Goal: Task Accomplishment & Management: Use online tool/utility

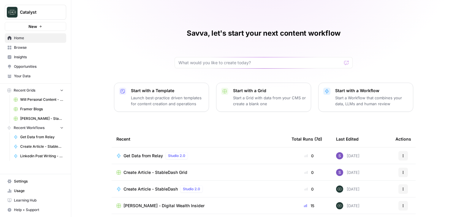
scroll to position [6, 0]
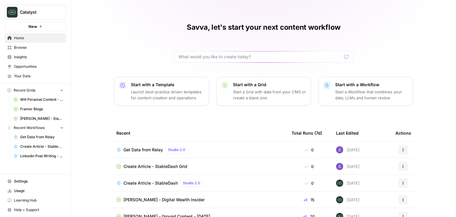
click at [213, 179] on div "Create Article - StableDash Studio 2.0" at bounding box center [199, 182] width 166 height 7
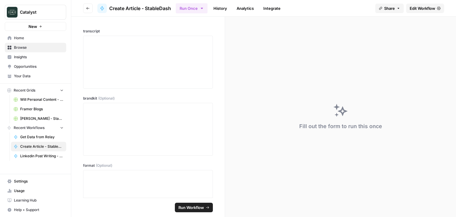
click at [89, 9] on icon "button" at bounding box center [88, 9] width 4 height 4
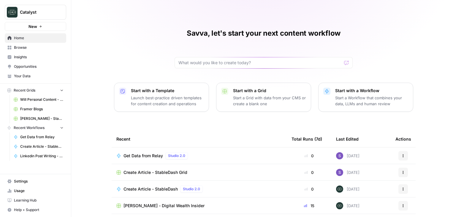
scroll to position [56, 0]
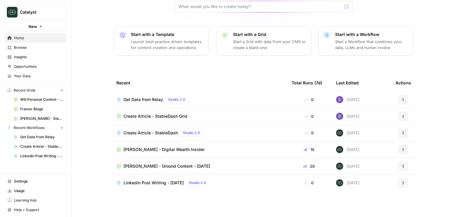
click at [221, 134] on div "Create Article - StableDash Studio 2.0" at bounding box center [199, 132] width 166 height 7
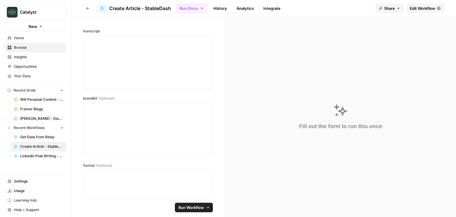
click at [428, 10] on span "Edit Workflow" at bounding box center [423, 8] width 26 height 6
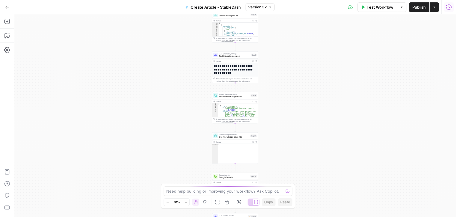
click at [451, 9] on icon "button" at bounding box center [449, 7] width 6 height 6
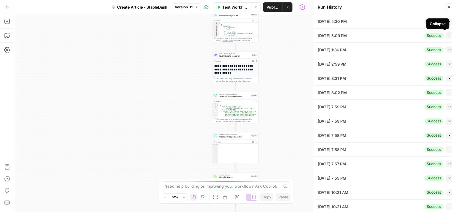
click at [448, 34] on icon "button" at bounding box center [449, 35] width 3 height 3
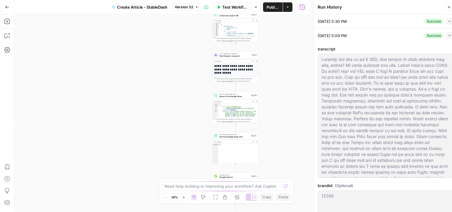
click at [445, 32] on button "Expand" at bounding box center [448, 35] width 7 height 7
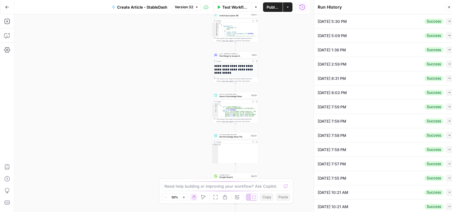
click at [445, 23] on button "Collapse" at bounding box center [448, 21] width 7 height 7
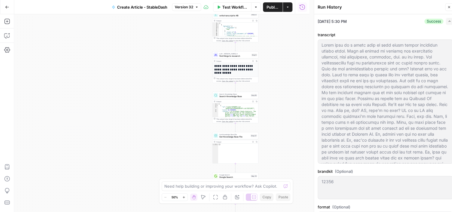
click at [445, 23] on button "Expand" at bounding box center [448, 21] width 7 height 7
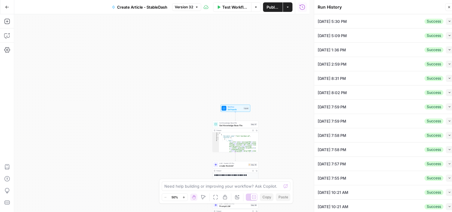
click at [447, 8] on icon "button" at bounding box center [449, 7] width 4 height 4
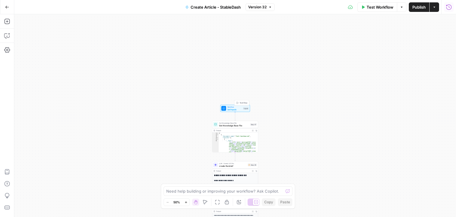
click at [233, 108] on span "Set Inputs" at bounding box center [234, 109] width 15 height 3
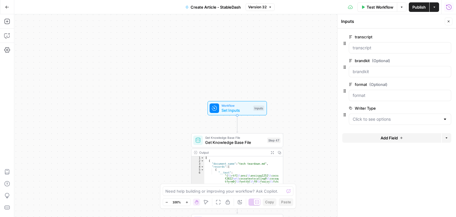
click at [435, 83] on span "edit field" at bounding box center [429, 84] width 13 height 5
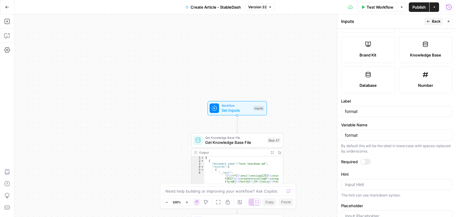
scroll to position [184, 0]
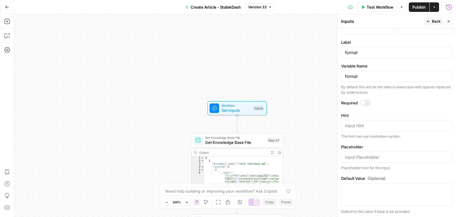
click at [313, 77] on div "Workflow Set Inputs Inputs Get Knowledge Base File Get Knowledge Base File Step…" at bounding box center [235, 115] width 442 height 203
click at [447, 24] on button "Close" at bounding box center [449, 22] width 8 height 8
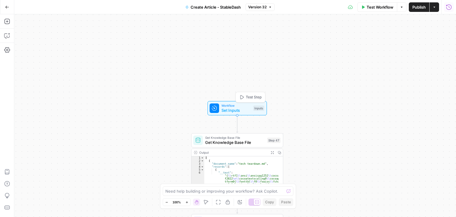
click at [242, 109] on span "Set Inputs" at bounding box center [236, 110] width 29 height 6
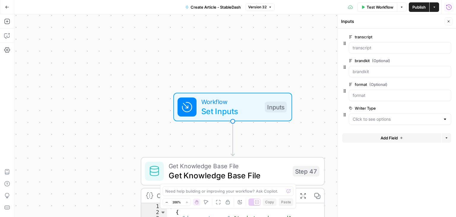
click at [444, 119] on div at bounding box center [445, 119] width 5 height 6
click at [347, 102] on div at bounding box center [396, 103] width 109 height 4
click at [437, 108] on button "edit field" at bounding box center [431, 108] width 23 height 7
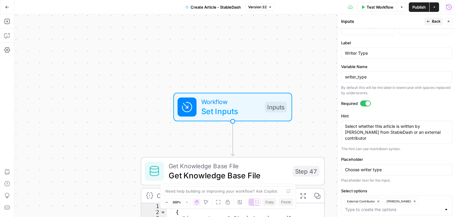
scroll to position [183, 0]
click at [242, 61] on div "Workflow Set Inputs Inputs Get Knowledge Base File Get Knowledge Base File Step…" at bounding box center [235, 115] width 442 height 203
click at [437, 24] on span "Back" at bounding box center [436, 21] width 9 height 5
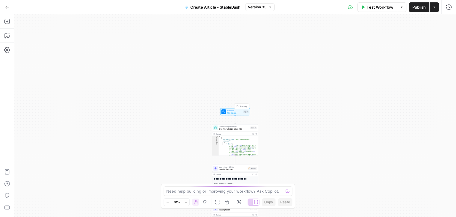
click at [241, 113] on span "Set Inputs" at bounding box center [234, 112] width 15 height 3
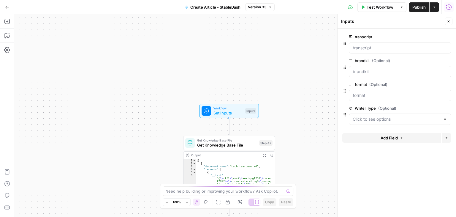
click at [449, 6] on icon "button" at bounding box center [449, 7] width 6 height 6
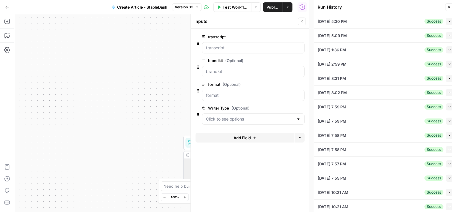
click at [397, 22] on div "[DATE] 5:30 PM Success Collapse" at bounding box center [384, 21] width 135 height 14
click at [448, 22] on icon "button" at bounding box center [449, 21] width 3 height 3
type input "External Contributor"
type textarea "There will be a short list of real money genius compliant stable coins. They ar…"
type textarea "12356"
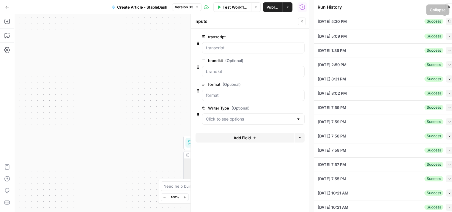
type textarea "External Contributor - The Rollup"
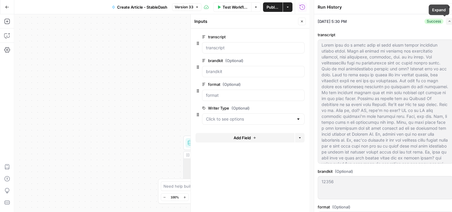
click at [445, 19] on button "Expand" at bounding box center [448, 21] width 7 height 7
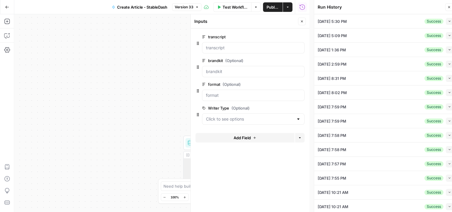
click at [445, 23] on button "Collapse" at bounding box center [448, 21] width 7 height 7
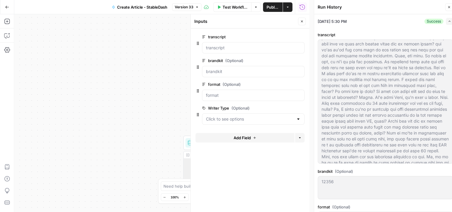
scroll to position [115, 0]
click at [447, 19] on button "Expand" at bounding box center [448, 21] width 7 height 7
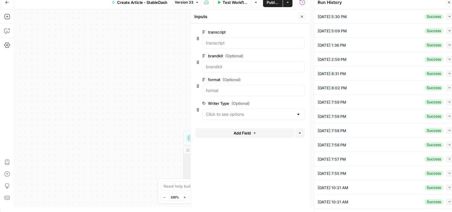
scroll to position [0, 0]
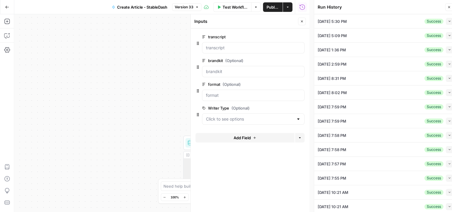
click at [287, 107] on span "edit field" at bounding box center [282, 108] width 13 height 5
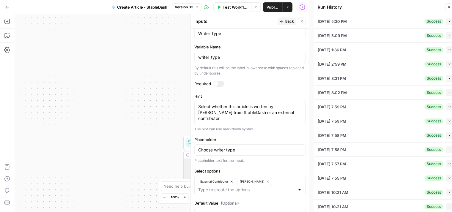
scroll to position [214, 0]
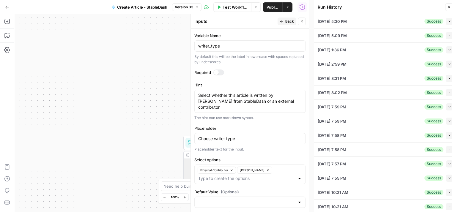
click at [297, 199] on div at bounding box center [299, 202] width 5 height 6
click at [262, 145] on form "Input type Short Text Long Text Single Select Multi Select JSON File Text File …" at bounding box center [250, 121] width 119 height 184
click at [284, 18] on button "Back" at bounding box center [286, 22] width 19 height 8
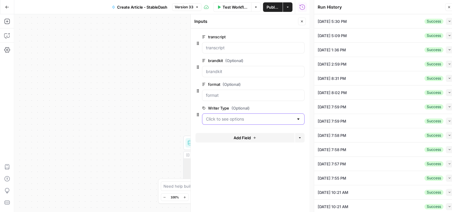
click at [225, 117] on Type "Writer Type (Optional)" at bounding box center [250, 119] width 88 height 6
click at [304, 167] on form "transcript edit field Delete group brandkit (Optional) edit field Delete group …" at bounding box center [250, 121] width 119 height 184
click at [300, 119] on div at bounding box center [298, 119] width 5 height 6
click at [285, 106] on span "edit field" at bounding box center [282, 108] width 13 height 5
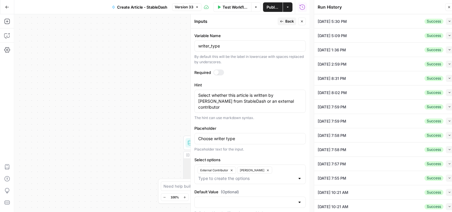
scroll to position [184, 0]
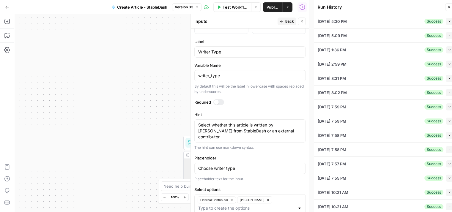
click at [184, 65] on div "Workflow Set Inputs Inputs Get Knowledge Base File Get Knowledge Base File Step…" at bounding box center [161, 113] width 295 height 198
click at [301, 23] on icon "button" at bounding box center [302, 22] width 4 height 4
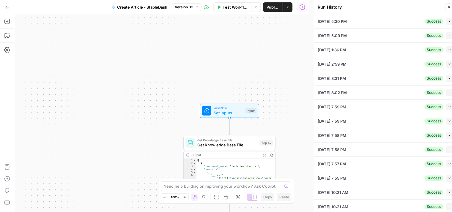
click at [243, 111] on div "Workflow Set Inputs Inputs Test Step" at bounding box center [229, 111] width 55 height 10
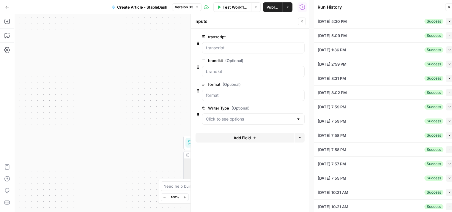
click at [292, 83] on icon "button" at bounding box center [291, 84] width 3 height 3
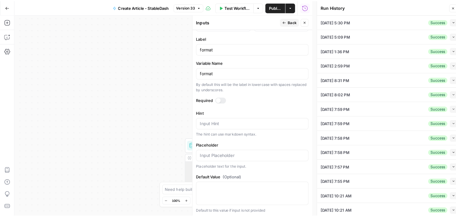
scroll to position [158, 0]
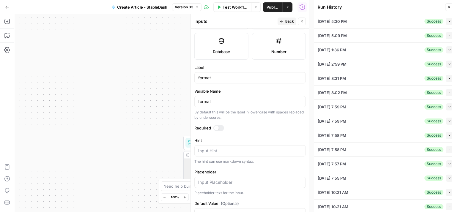
click at [147, 71] on div "Workflow Set Inputs Inputs Get Knowledge Base File Get Knowledge Base File Step…" at bounding box center [161, 113] width 295 height 198
click at [288, 20] on span "Back" at bounding box center [289, 21] width 9 height 5
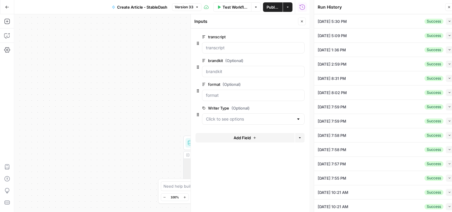
click at [298, 121] on div at bounding box center [298, 119] width 5 height 6
click at [303, 21] on span "Close" at bounding box center [303, 21] width 0 height 0
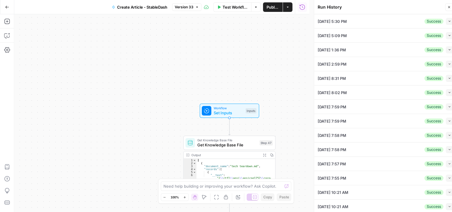
click at [449, 8] on icon "button" at bounding box center [449, 7] width 4 height 4
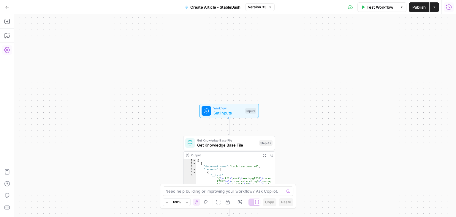
click at [8, 49] on icon "button" at bounding box center [7, 50] width 6 height 6
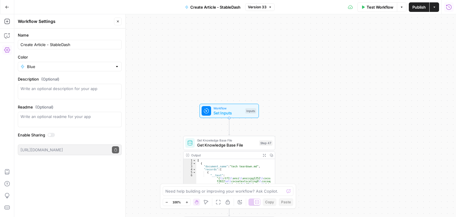
scroll to position [0, 88]
click at [116, 150] on div "[URL][DOMAIN_NAME] Copy public execute URL" at bounding box center [70, 149] width 104 height 11
drag, startPoint x: 110, startPoint y: 151, endPoint x: 0, endPoint y: 150, distance: 109.6
click at [0, 150] on body "Catalyst New Home Browse Insights Opportunities Your Data Recent Grids Will Per…" at bounding box center [228, 108] width 456 height 217
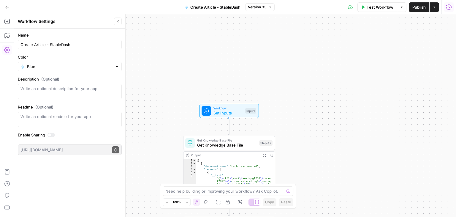
click at [226, 113] on span "Set Inputs" at bounding box center [228, 113] width 29 height 6
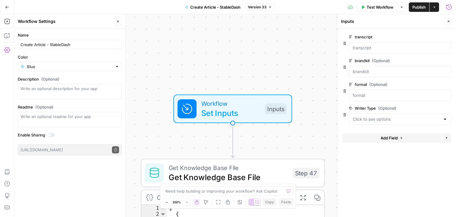
click at [345, 20] on div "Inputs" at bounding box center [392, 21] width 102 height 6
click at [430, 119] on Type "Writer Type (Optional)" at bounding box center [397, 119] width 88 height 6
click at [449, 119] on div at bounding box center [400, 118] width 102 height 11
click at [437, 109] on button "edit field" at bounding box center [431, 108] width 23 height 7
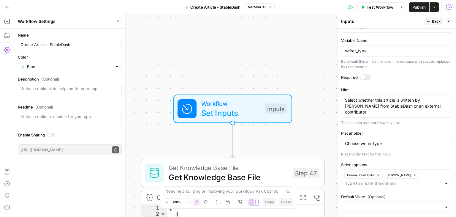
scroll to position [179, 0]
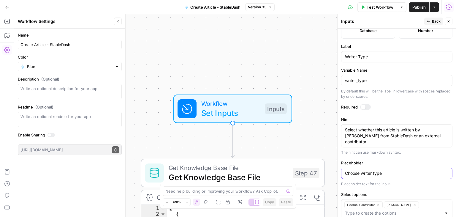
click at [383, 170] on input "Choose writer type" at bounding box center [397, 173] width 104 height 6
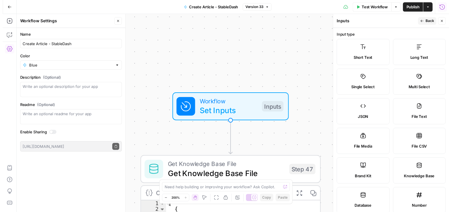
scroll to position [0, 0]
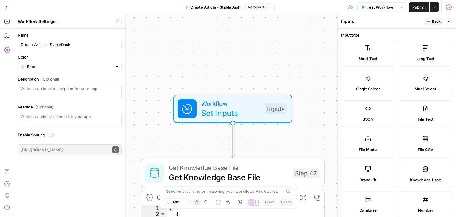
click at [437, 20] on span "Back" at bounding box center [436, 21] width 9 height 5
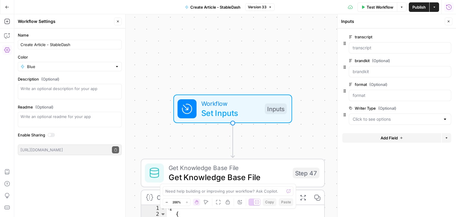
click at [448, 107] on icon "button" at bounding box center [447, 108] width 3 height 3
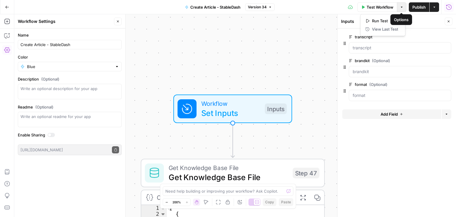
click at [404, 7] on button "Options" at bounding box center [402, 7] width 10 height 10
click at [450, 6] on icon "button" at bounding box center [449, 7] width 6 height 6
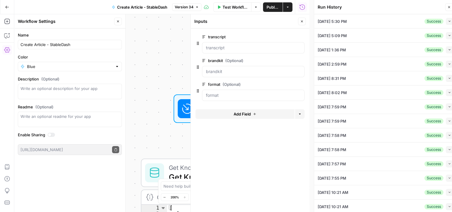
click at [377, 18] on div "[DATE] 5:30 PM Success Collapse" at bounding box center [384, 21] width 135 height 14
click at [448, 20] on button "Collapse" at bounding box center [448, 21] width 7 height 7
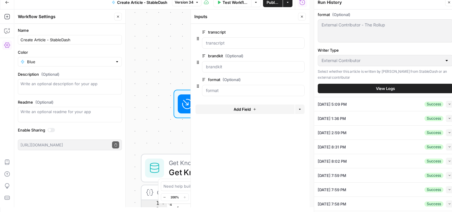
scroll to position [148, 0]
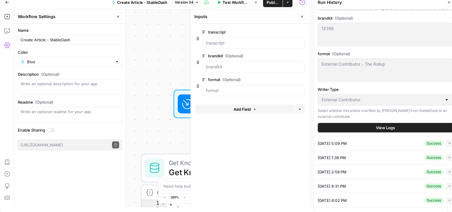
click at [438, 105] on div "External Contributor" at bounding box center [384, 99] width 135 height 11
click at [163, 52] on div "Workflow Set Inputs Inputs Get Knowledge Base File Get Knowledge Base File Step…" at bounding box center [161, 109] width 295 height 198
click at [300, 17] on icon "button" at bounding box center [302, 17] width 4 height 4
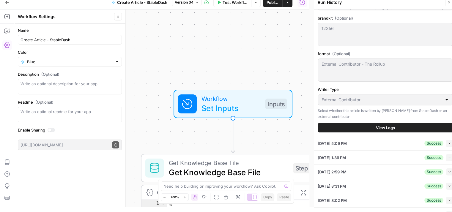
click at [449, 5] on button "Close" at bounding box center [449, 3] width 8 height 8
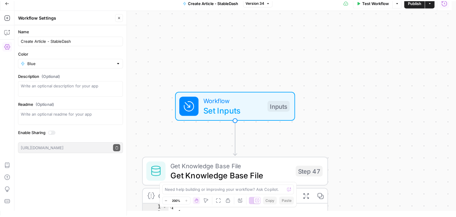
scroll to position [0, 0]
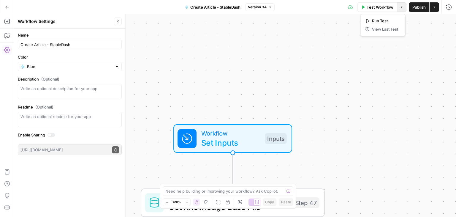
click at [403, 9] on button "Options" at bounding box center [402, 7] width 10 height 10
click at [350, 7] on icon at bounding box center [350, 7] width 5 height 4
click at [437, 7] on button "Actions" at bounding box center [435, 7] width 10 height 10
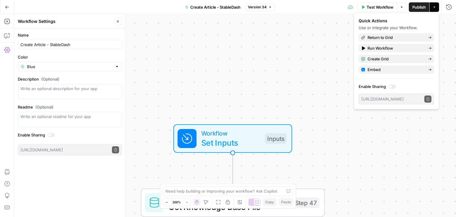
click at [290, 66] on div "Workflow Set Inputs Inputs Get Knowledge Base File Get Knowledge Base File Step…" at bounding box center [235, 115] width 442 height 203
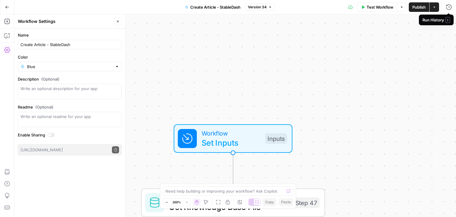
click at [301, 79] on div "Workflow Set Inputs Inputs Get Knowledge Base File Get Knowledge Base File Step…" at bounding box center [235, 115] width 442 height 203
click at [233, 140] on span "Set Inputs" at bounding box center [231, 143] width 59 height 12
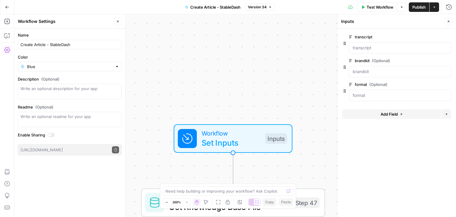
click at [391, 113] on span "Add Field" at bounding box center [389, 114] width 17 height 6
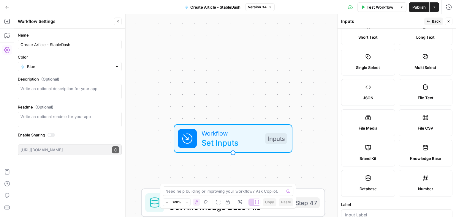
scroll to position [30, 0]
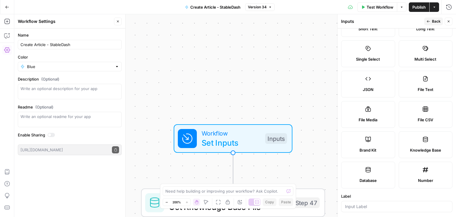
click at [369, 52] on label "Single Select" at bounding box center [368, 53] width 54 height 27
click at [436, 20] on span "Back" at bounding box center [436, 21] width 9 height 5
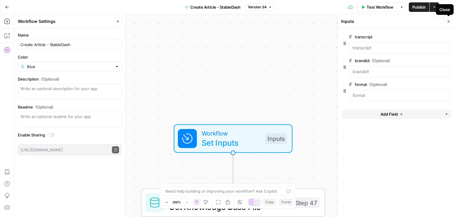
click at [448, 7] on div "Close" at bounding box center [445, 10] width 11 height 6
click at [449, 6] on icon "button" at bounding box center [448, 6] width 5 height 5
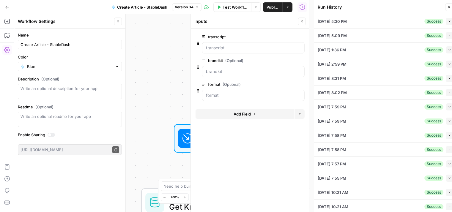
click at [448, 20] on icon "button" at bounding box center [449, 21] width 3 height 3
type input "External Contributor"
type textarea "There will be a short list of real money genius compliant stable coins. They ar…"
type textarea "12356"
type textarea "External Contributor - The Rollup"
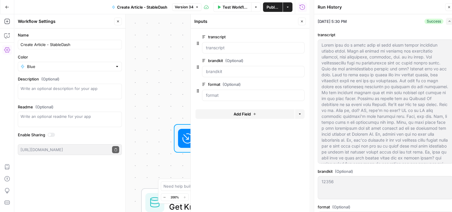
click at [449, 8] on icon "button" at bounding box center [449, 7] width 4 height 4
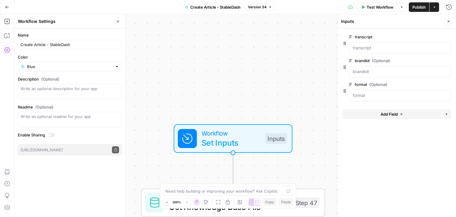
click at [251, 76] on div "Workflow Set Inputs Inputs Get Knowledge Base File Get Knowledge Base File Step…" at bounding box center [235, 115] width 442 height 203
click at [448, 20] on span "E" at bounding box center [447, 20] width 5 height 6
click at [452, 22] on button "Close" at bounding box center [449, 22] width 8 height 8
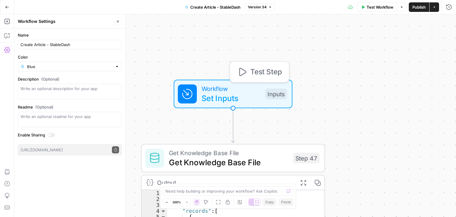
click at [236, 87] on span "Workflow" at bounding box center [231, 89] width 59 height 10
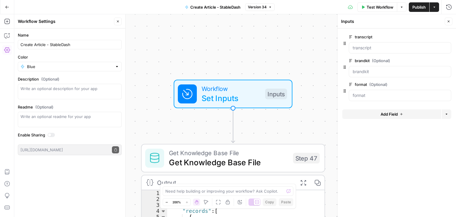
click at [405, 6] on button "Options" at bounding box center [402, 7] width 10 height 10
click at [247, 58] on div "Workflow Set Inputs Inputs Get Knowledge Base File Get Knowledge Base File Step…" at bounding box center [235, 115] width 442 height 203
click at [452, 111] on form "transcript edit field Delete group brandkit (Optional) edit field Delete group …" at bounding box center [397, 123] width 119 height 188
click at [448, 114] on icon "button" at bounding box center [447, 114] width 4 height 4
click at [282, 47] on div "Workflow Set Inputs Inputs Get Knowledge Base File Get Knowledge Base File Step…" at bounding box center [235, 115] width 442 height 203
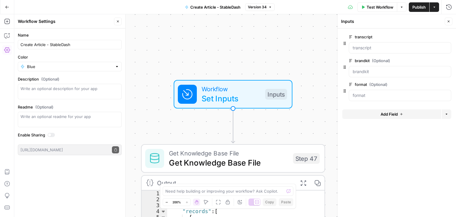
click at [406, 118] on button "Add Field" at bounding box center [391, 114] width 99 height 10
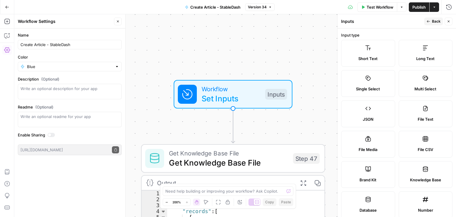
click at [420, 56] on span "Long Text" at bounding box center [425, 59] width 18 height 6
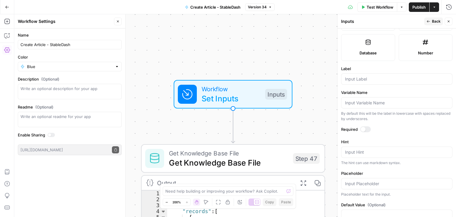
scroll to position [148, 0]
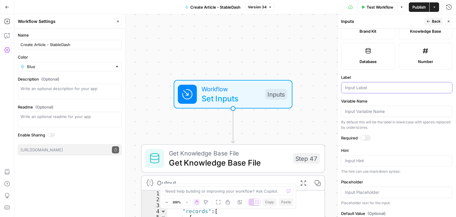
click at [367, 85] on input "Label" at bounding box center [397, 88] width 104 height 6
type input "brief"
click at [371, 113] on div at bounding box center [396, 111] width 111 height 11
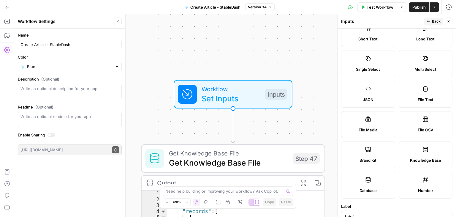
scroll to position [0, 0]
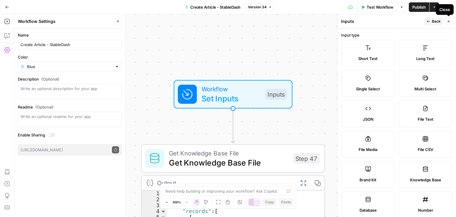
type input "brief"
click at [439, 22] on span "Back" at bounding box center [436, 21] width 9 height 5
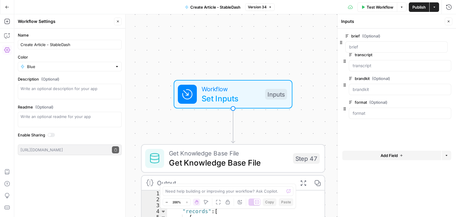
drag, startPoint x: 345, startPoint y: 115, endPoint x: 341, endPoint y: 40, distance: 75.8
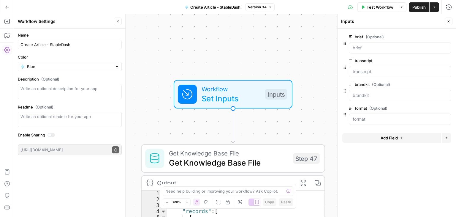
click at [436, 62] on button "edit field" at bounding box center [431, 60] width 23 height 7
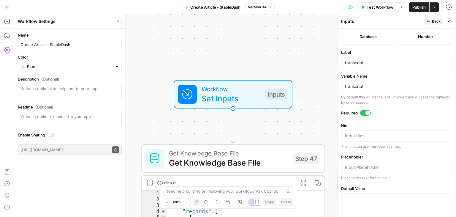
scroll to position [184, 0]
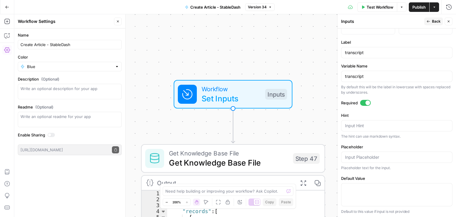
click at [366, 100] on div at bounding box center [368, 102] width 5 height 5
click at [432, 21] on button "Back" at bounding box center [433, 22] width 19 height 8
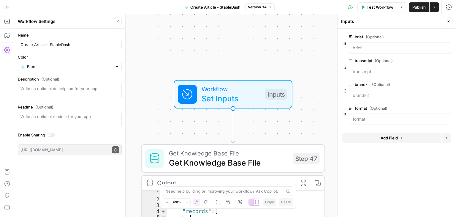
click at [390, 134] on button "Add Field" at bounding box center [391, 138] width 99 height 10
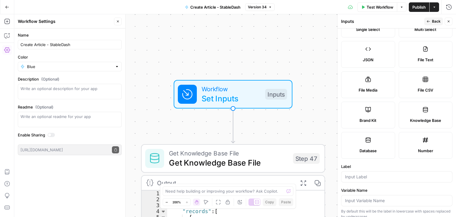
scroll to position [30, 0]
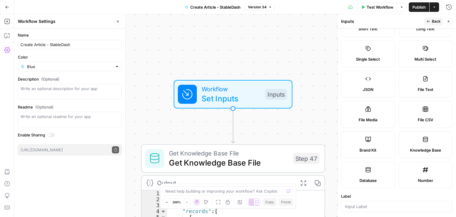
click at [374, 53] on label "Single Select" at bounding box center [368, 53] width 54 height 27
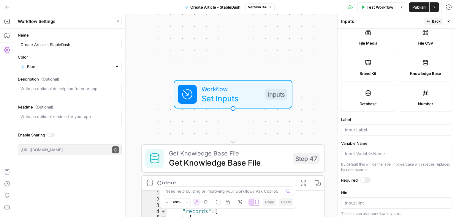
scroll to position [119, 0]
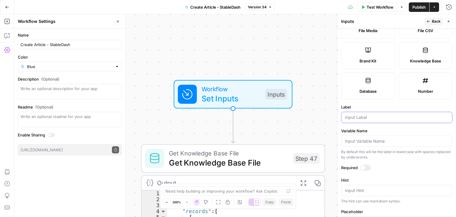
click at [371, 116] on input "Label" at bounding box center [397, 117] width 104 height 6
type input "w"
type input "Writer Type"
click at [356, 143] on div at bounding box center [396, 140] width 111 height 11
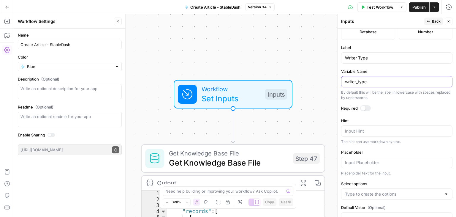
scroll to position [195, 0]
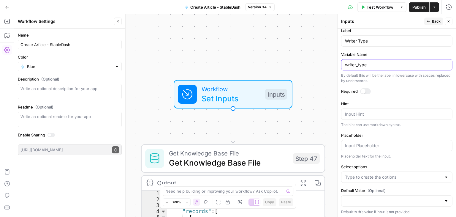
type input "writer_type"
click at [376, 146] on input "Placeholder" at bounding box center [397, 146] width 104 height 6
click at [390, 178] on input "Select options" at bounding box center [393, 177] width 97 height 6
type input "[PERSON_NAME]"
type input "Contributor"
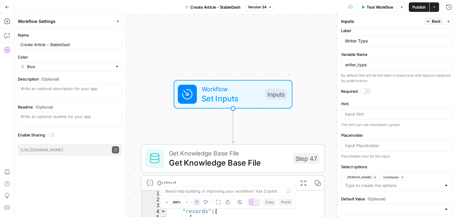
click at [399, 197] on label "Default Value (Optional)" at bounding box center [396, 199] width 111 height 6
click at [399, 206] on input "Default Value (Optional)" at bounding box center [393, 209] width 97 height 6
click at [389, 185] on span "[PERSON_NAME]" at bounding box center [393, 185] width 94 height 6
type input "[PERSON_NAME]"
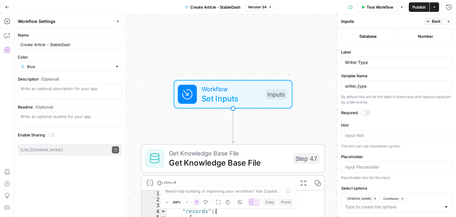
scroll to position [55, 0]
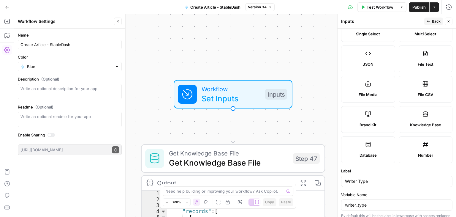
click at [431, 17] on div "Publish P" at bounding box center [419, 20] width 26 height 10
click at [436, 21] on span "Back" at bounding box center [436, 21] width 9 height 5
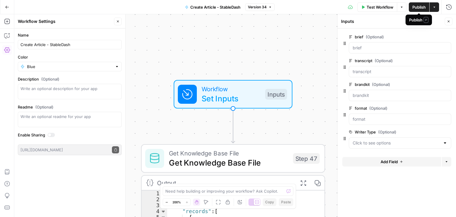
click at [437, 7] on button "Actions" at bounding box center [435, 7] width 10 height 10
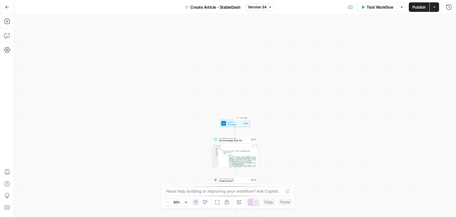
click at [233, 121] on span "Workflow" at bounding box center [234, 122] width 15 height 2
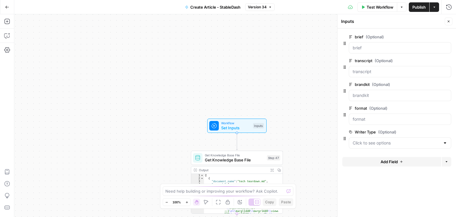
click at [444, 141] on div at bounding box center [445, 143] width 5 height 6
click at [420, 6] on span "Publish" at bounding box center [419, 7] width 13 height 6
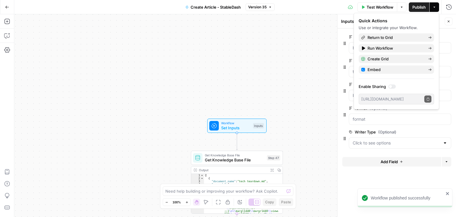
click at [311, 78] on div "Workflow Set Inputs Inputs Get Knowledge Base File Get Knowledge Base File Step…" at bounding box center [235, 115] width 442 height 203
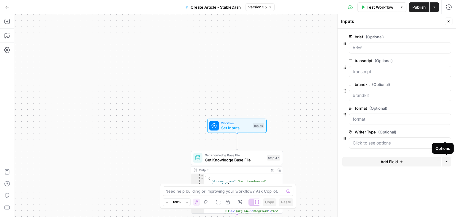
click at [444, 144] on div "Options" at bounding box center [443, 148] width 22 height 11
click at [448, 7] on icon "button" at bounding box center [449, 7] width 6 height 6
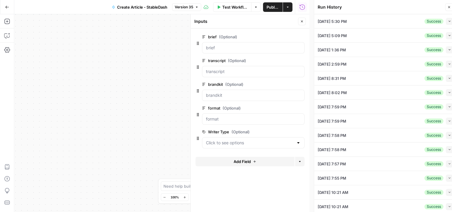
click at [448, 7] on icon "button" at bounding box center [449, 7] width 2 height 2
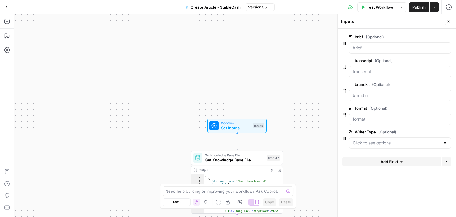
click at [451, 22] on button "Close" at bounding box center [449, 22] width 8 height 8
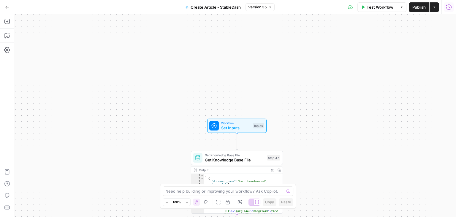
click at [449, 9] on icon "button" at bounding box center [448, 6] width 5 height 5
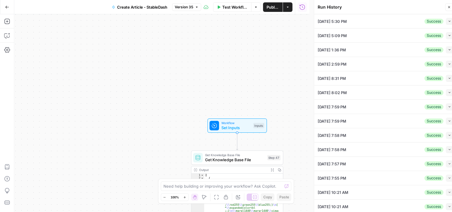
click at [449, 9] on button "Close" at bounding box center [449, 7] width 8 height 8
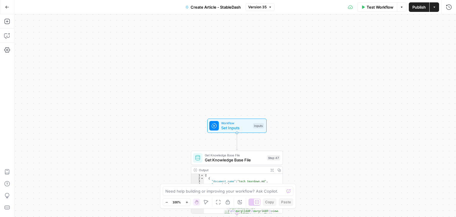
click at [229, 125] on span "Set Inputs" at bounding box center [235, 128] width 29 height 6
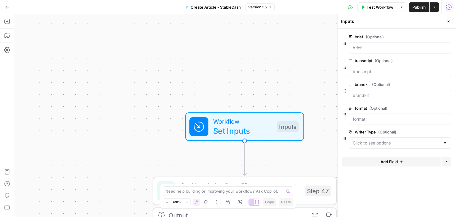
click at [447, 7] on icon "button" at bounding box center [449, 7] width 6 height 6
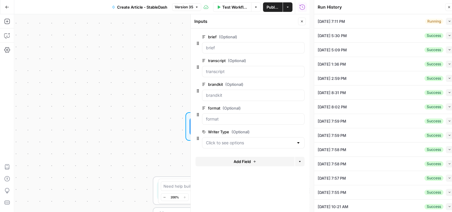
click at [447, 7] on icon "button" at bounding box center [449, 7] width 4 height 4
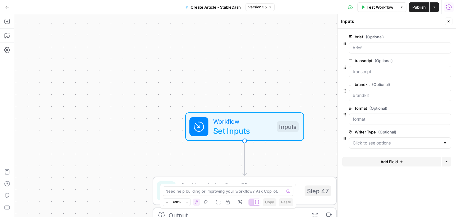
click at [448, 7] on icon "button" at bounding box center [449, 7] width 6 height 6
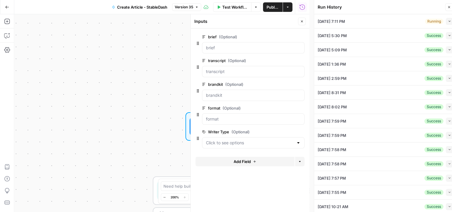
click at [375, 23] on div "09/25/25 at 7:11 PM Running Collapse" at bounding box center [384, 21] width 135 height 14
click at [448, 22] on icon "button" at bounding box center [449, 21] width 3 height 3
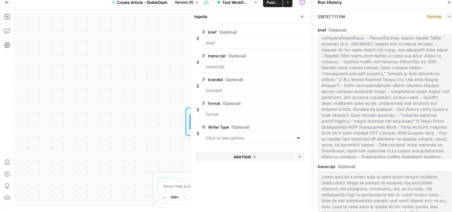
scroll to position [59, 0]
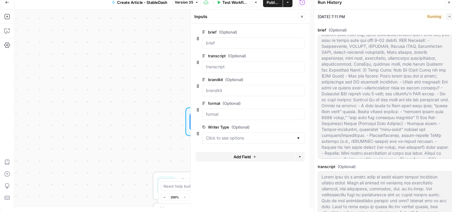
click at [448, 15] on icon "button" at bounding box center [449, 16] width 3 height 3
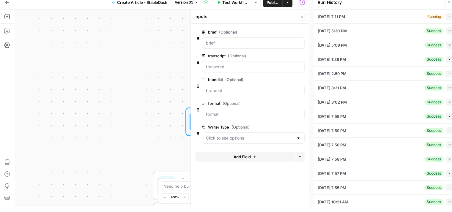
click at [448, 16] on icon "button" at bounding box center [449, 16] width 3 height 3
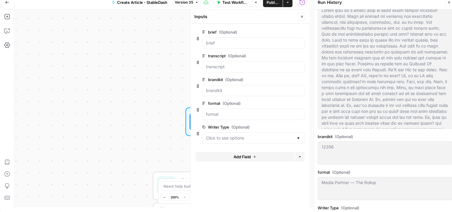
scroll to position [267, 0]
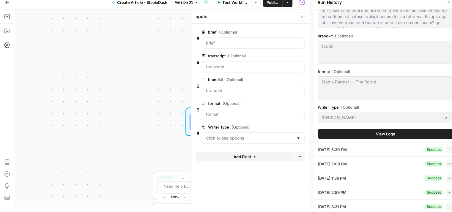
click at [399, 136] on button "View Logs" at bounding box center [384, 134] width 135 height 10
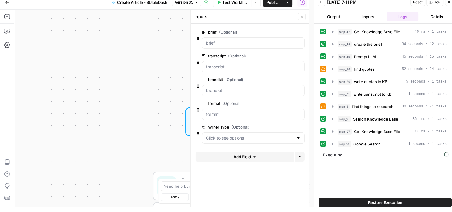
click at [449, 4] on button "Close" at bounding box center [449, 2] width 8 height 8
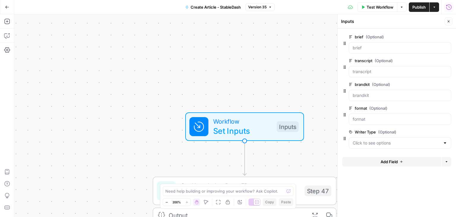
click at [447, 6] on icon "button" at bounding box center [448, 6] width 5 height 5
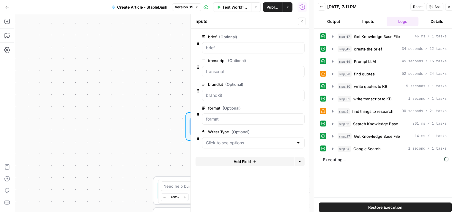
click at [331, 24] on button "Output" at bounding box center [333, 22] width 32 height 10
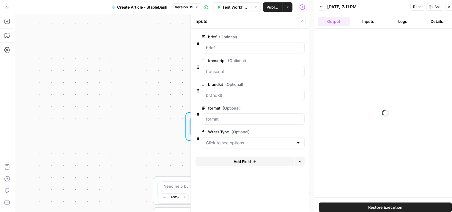
click at [322, 7] on icon "button" at bounding box center [322, 7] width 4 height 4
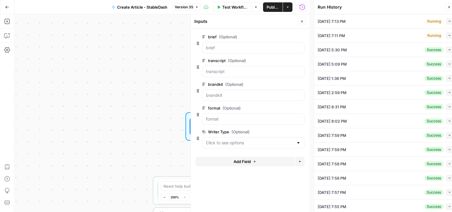
click at [448, 36] on icon "button" at bounding box center [449, 35] width 3 height 3
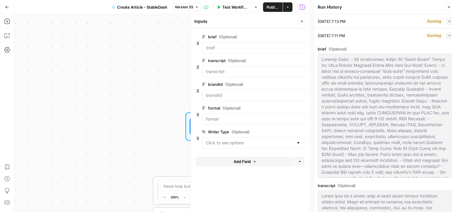
click at [448, 36] on icon "button" at bounding box center [449, 35] width 3 height 3
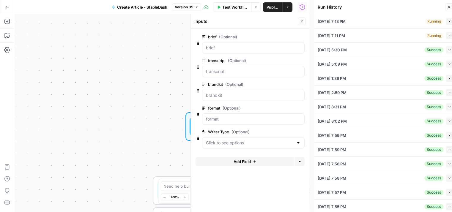
click at [445, 39] on button "Collapse" at bounding box center [448, 35] width 7 height 7
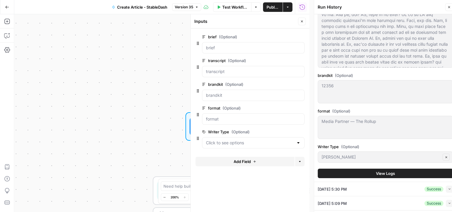
scroll to position [267, 0]
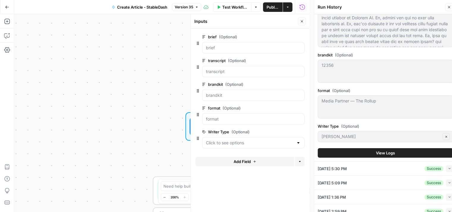
click at [413, 154] on button "View Logs" at bounding box center [384, 153] width 135 height 10
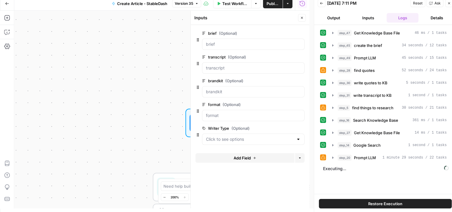
scroll to position [5, 0]
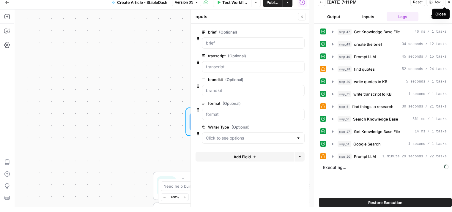
click at [447, 2] on icon "button" at bounding box center [449, 2] width 4 height 4
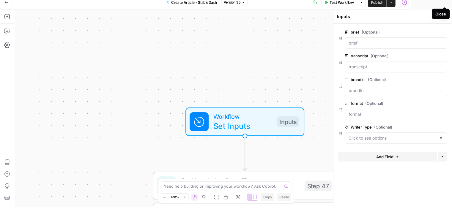
scroll to position [0, 0]
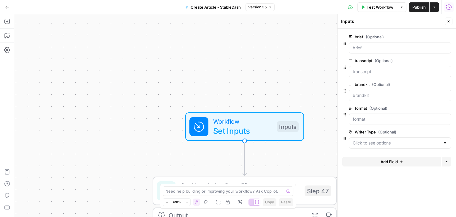
click at [447, 7] on icon "button" at bounding box center [448, 6] width 5 height 5
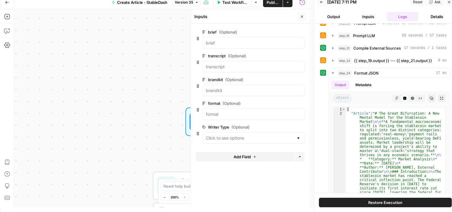
scroll to position [109, 0]
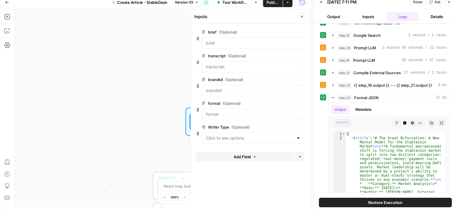
click at [448, 2] on icon "button" at bounding box center [449, 2] width 4 height 4
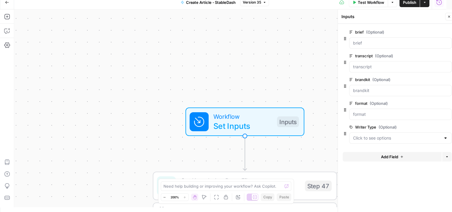
scroll to position [0, 0]
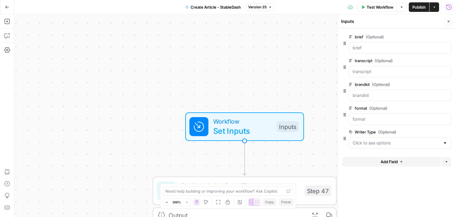
click at [447, 6] on icon "button" at bounding box center [449, 7] width 6 height 6
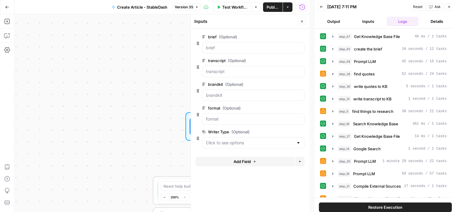
click at [322, 9] on button "Back" at bounding box center [321, 7] width 8 height 8
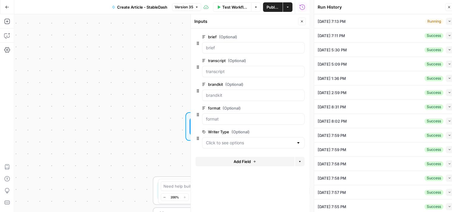
click at [447, 21] on span "Collapse" at bounding box center [447, 21] width 0 height 0
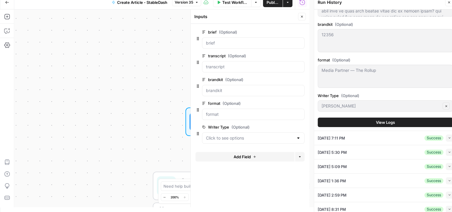
scroll to position [327, 0]
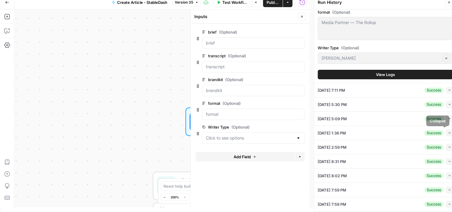
click at [397, 76] on button "View Logs" at bounding box center [384, 75] width 135 height 10
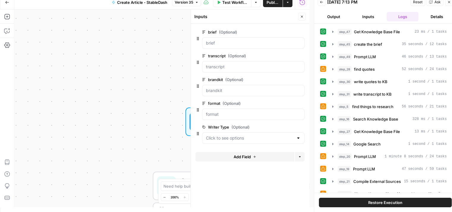
click at [448, 1] on icon "button" at bounding box center [449, 2] width 2 height 2
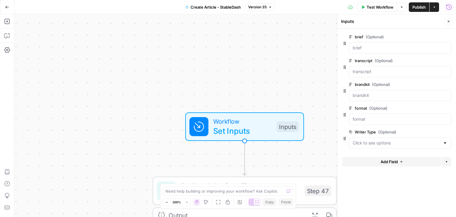
click at [450, 8] on icon "button" at bounding box center [449, 7] width 6 height 6
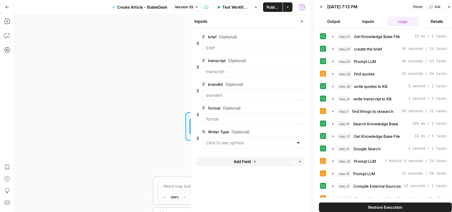
click at [322, 6] on icon "button" at bounding box center [322, 7] width 4 height 4
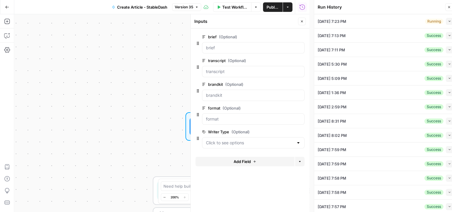
click at [448, 22] on icon "button" at bounding box center [449, 21] width 3 height 3
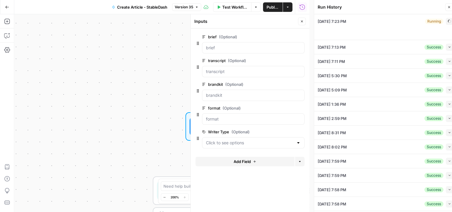
type textarea "Working Title: How “Genius-Compliant” Stablecoins Win After Rate Cuts 1) Hook &…"
type textarea "There will be a short list of real money genius compliant stable coins. They ar…"
type textarea "12356"
type textarea "Media Partner — The Rollup"
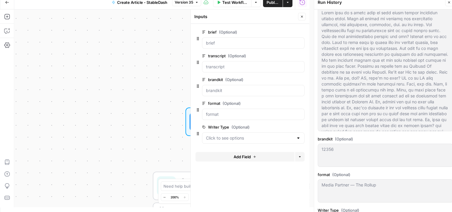
scroll to position [238, 0]
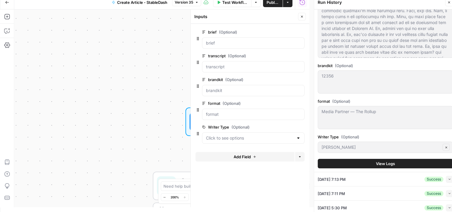
click at [421, 162] on button "View Logs" at bounding box center [384, 164] width 135 height 10
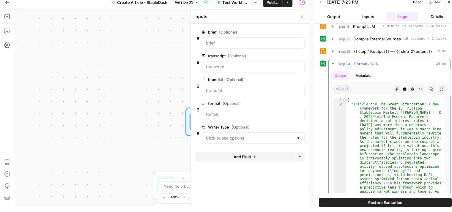
scroll to position [168, 0]
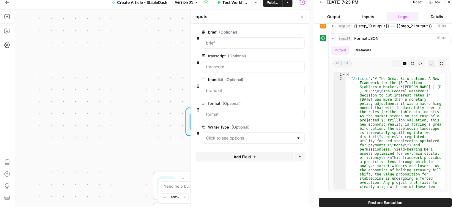
click at [448, 1] on icon "button" at bounding box center [449, 2] width 4 height 4
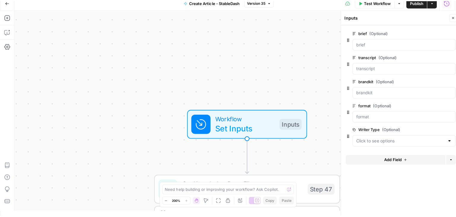
scroll to position [0, 0]
